Goal: Information Seeking & Learning: Find specific page/section

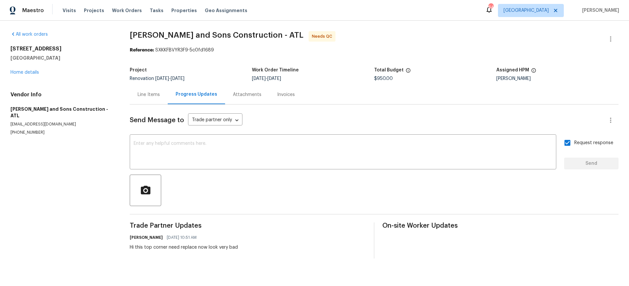
click at [151, 95] on div "Line Items" at bounding box center [149, 94] width 22 height 7
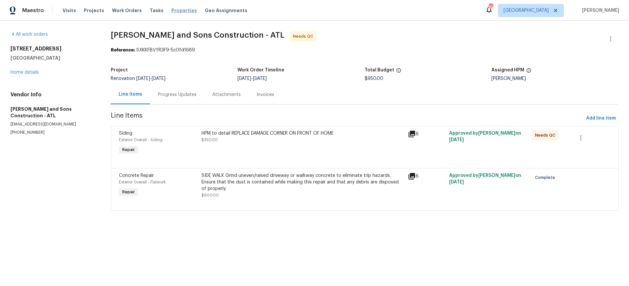
click at [178, 10] on span "Properties" at bounding box center [184, 10] width 26 height 7
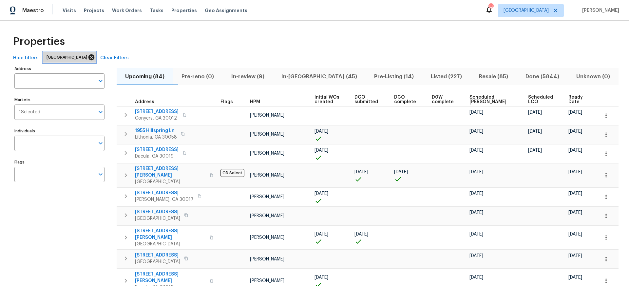
click at [88, 57] on icon at bounding box center [91, 57] width 6 height 6
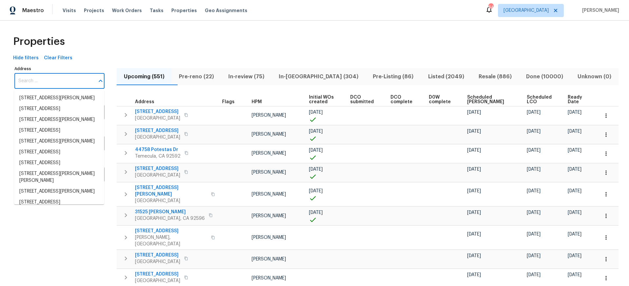
click at [65, 80] on input "Address" at bounding box center [54, 80] width 80 height 15
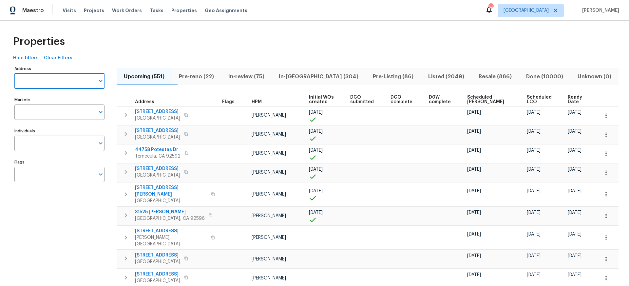
paste input "926 38th Ave, Anoka, MN 55303"
type input "926 38th Ave, Anoka, MN 55303"
click at [61, 98] on li "926 38th Ave Anoka MN 55303" at bounding box center [59, 98] width 90 height 11
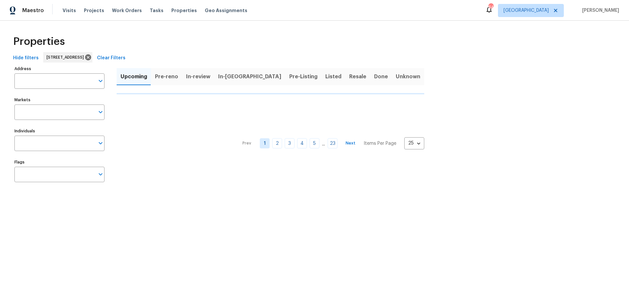
type input "926 38th Ave Anoka MN 55303"
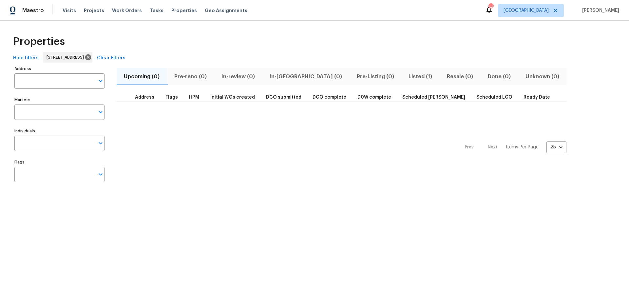
type input "926 38th Ave Anoka MN 55303"
click at [405, 77] on span "Listed (1)" at bounding box center [420, 76] width 30 height 9
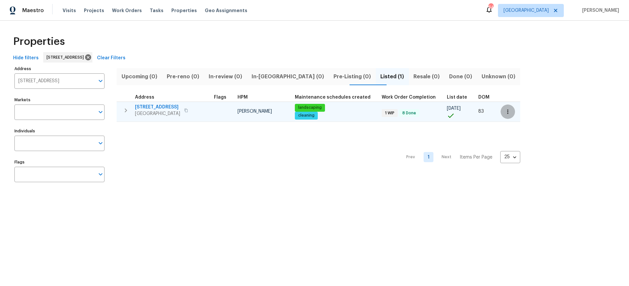
click at [504, 110] on icon "button" at bounding box center [507, 111] width 7 height 7
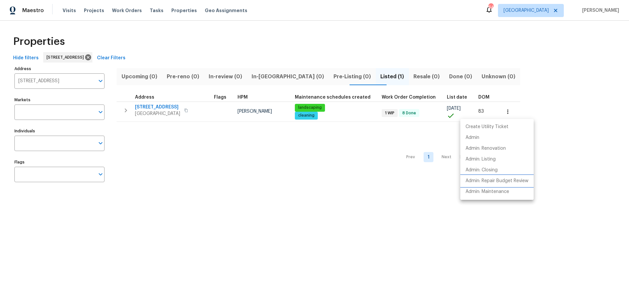
click at [497, 180] on p "Admin: Repair Budget Review" at bounding box center [496, 181] width 63 height 7
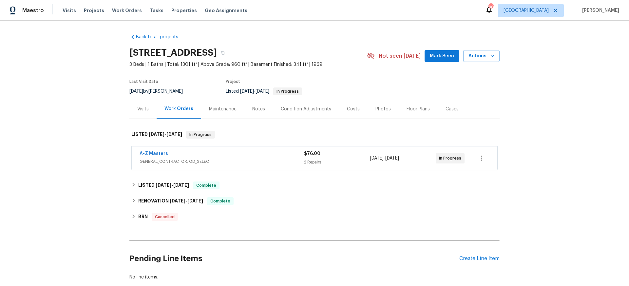
click at [377, 108] on div "Photos" at bounding box center [382, 109] width 15 height 7
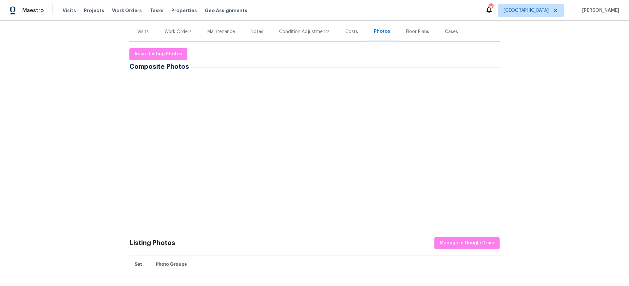
scroll to position [75, 0]
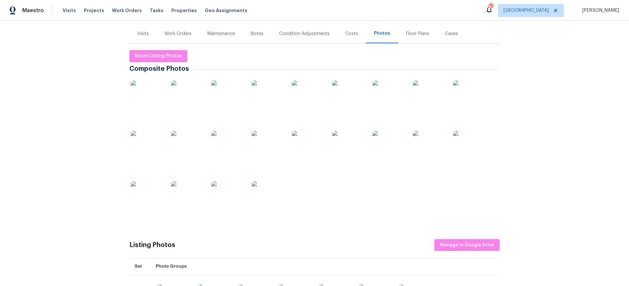
click at [148, 93] on img at bounding box center [147, 96] width 33 height 33
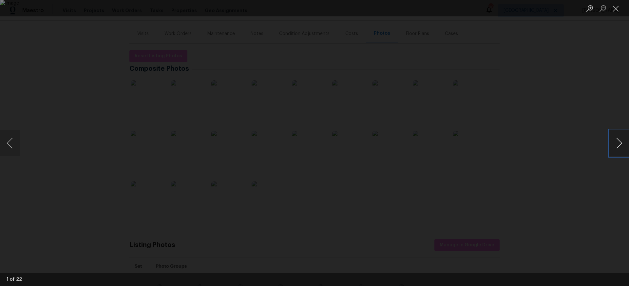
click at [620, 143] on button "Next image" at bounding box center [619, 143] width 20 height 26
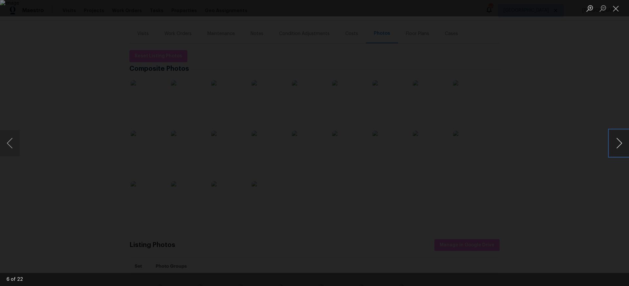
click at [620, 143] on button "Next image" at bounding box center [619, 143] width 20 height 26
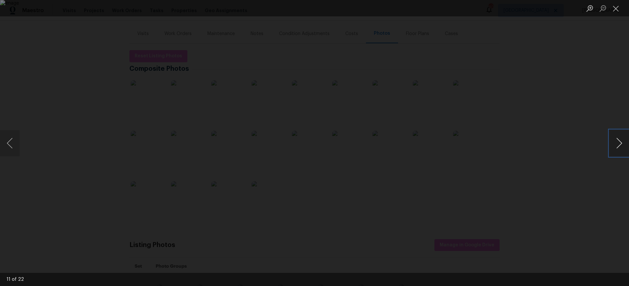
click at [620, 143] on button "Next image" at bounding box center [619, 143] width 20 height 26
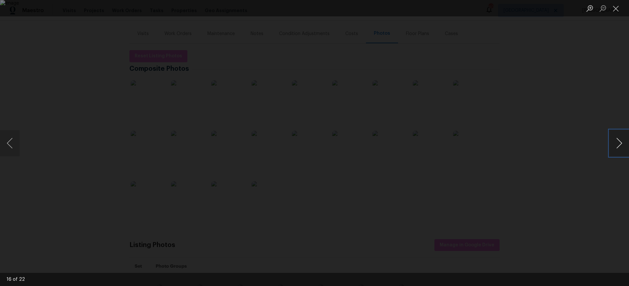
click at [620, 143] on button "Next image" at bounding box center [619, 143] width 20 height 26
click at [616, 9] on button "Close lightbox" at bounding box center [615, 8] width 13 height 11
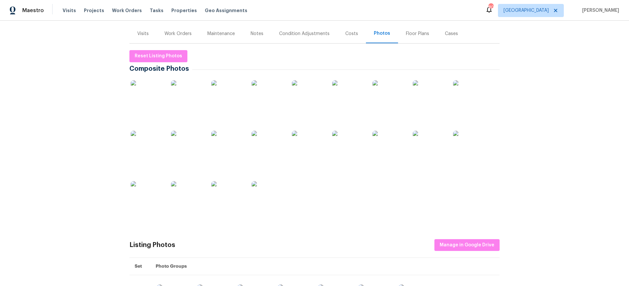
scroll to position [0, 0]
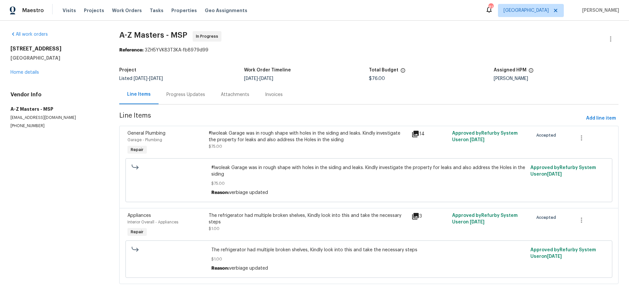
scroll to position [17, 0]
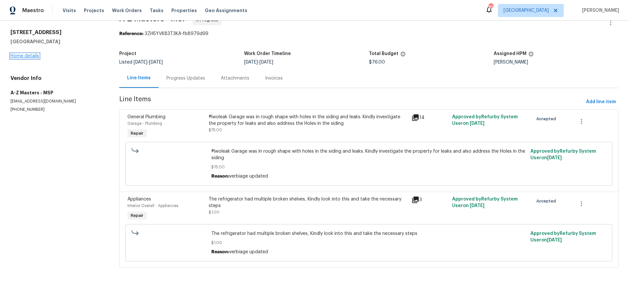
click at [25, 55] on link "Home details" at bounding box center [24, 56] width 28 height 5
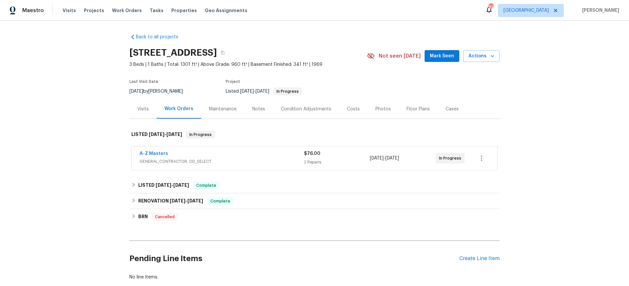
click at [350, 109] on div "Costs" at bounding box center [353, 109] width 13 height 7
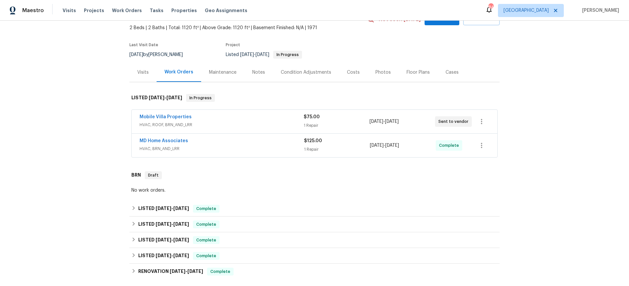
scroll to position [37, 0]
click at [173, 141] on link "MD Home Associates" at bounding box center [164, 140] width 48 height 5
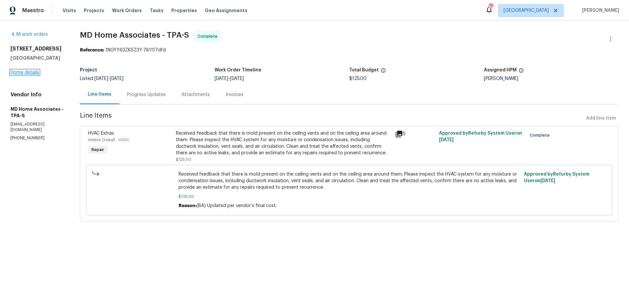
click at [21, 75] on link "Home details" at bounding box center [24, 72] width 28 height 5
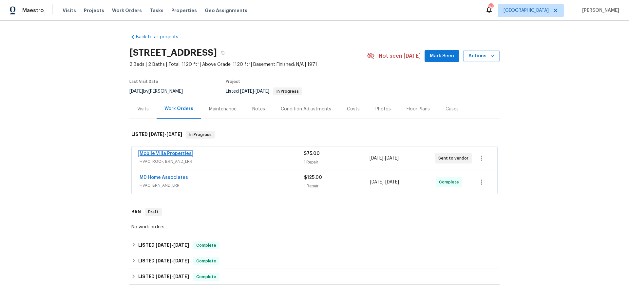
click at [173, 153] on link "Mobile Villa Properties" at bounding box center [166, 153] width 52 height 5
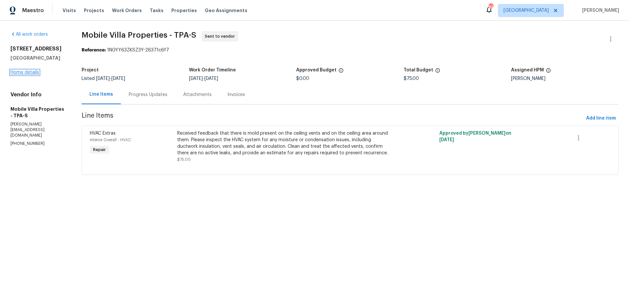
click at [23, 75] on link "Home details" at bounding box center [24, 72] width 28 height 5
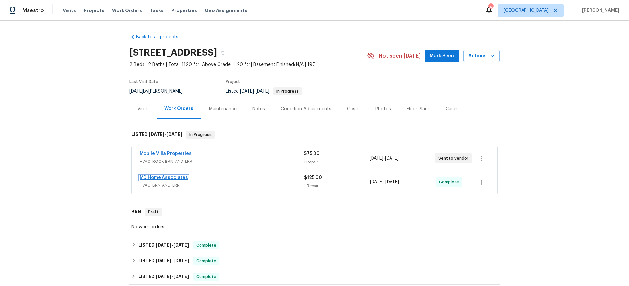
click at [171, 177] on link "MD Home Associates" at bounding box center [164, 177] width 48 height 5
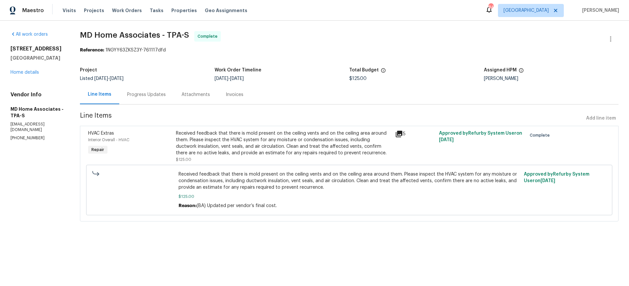
click at [147, 95] on div "Progress Updates" at bounding box center [146, 94] width 39 height 7
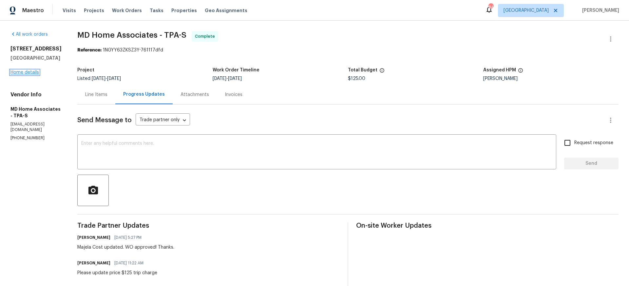
click at [26, 75] on link "Home details" at bounding box center [24, 72] width 28 height 5
